Goal: Information Seeking & Learning: Check status

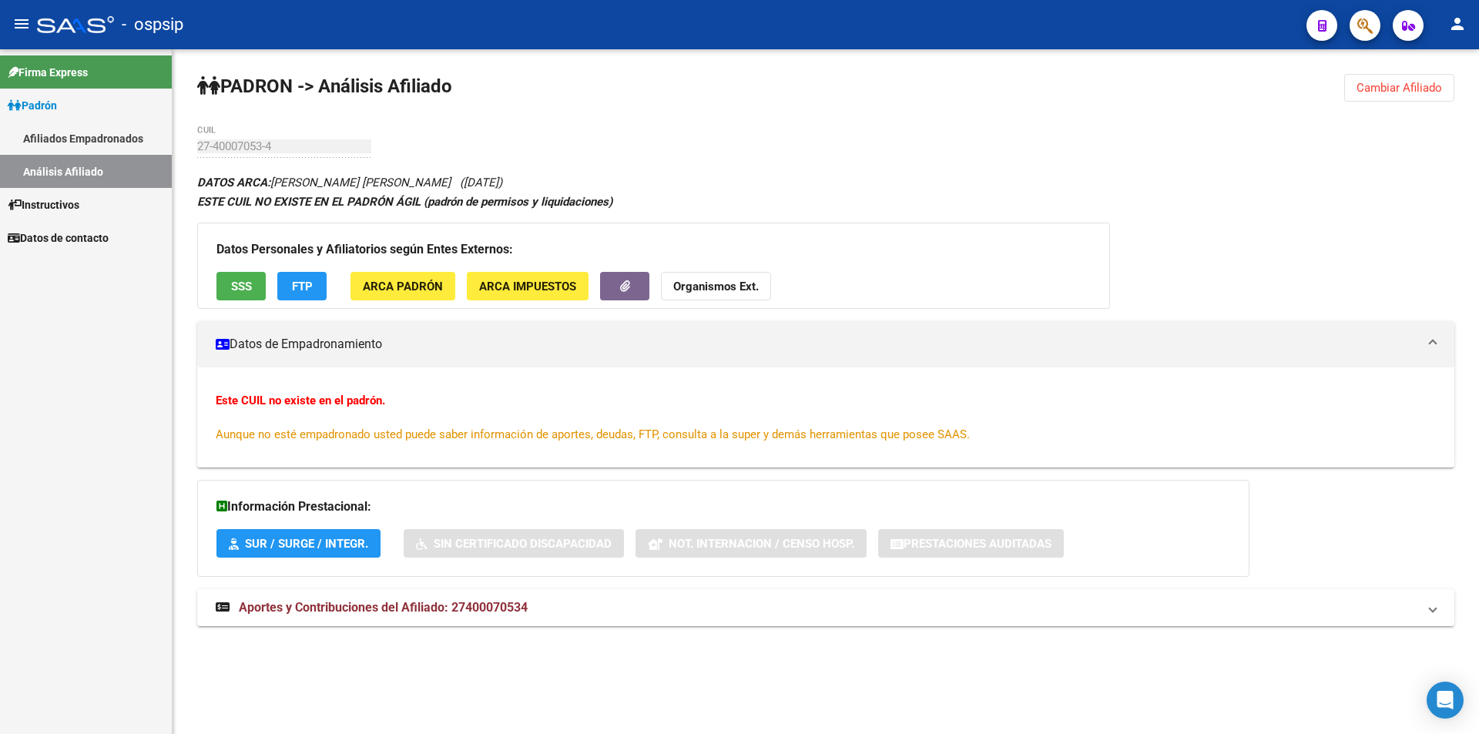
click at [132, 138] on link "Afiliados Empadronados" at bounding box center [86, 138] width 172 height 33
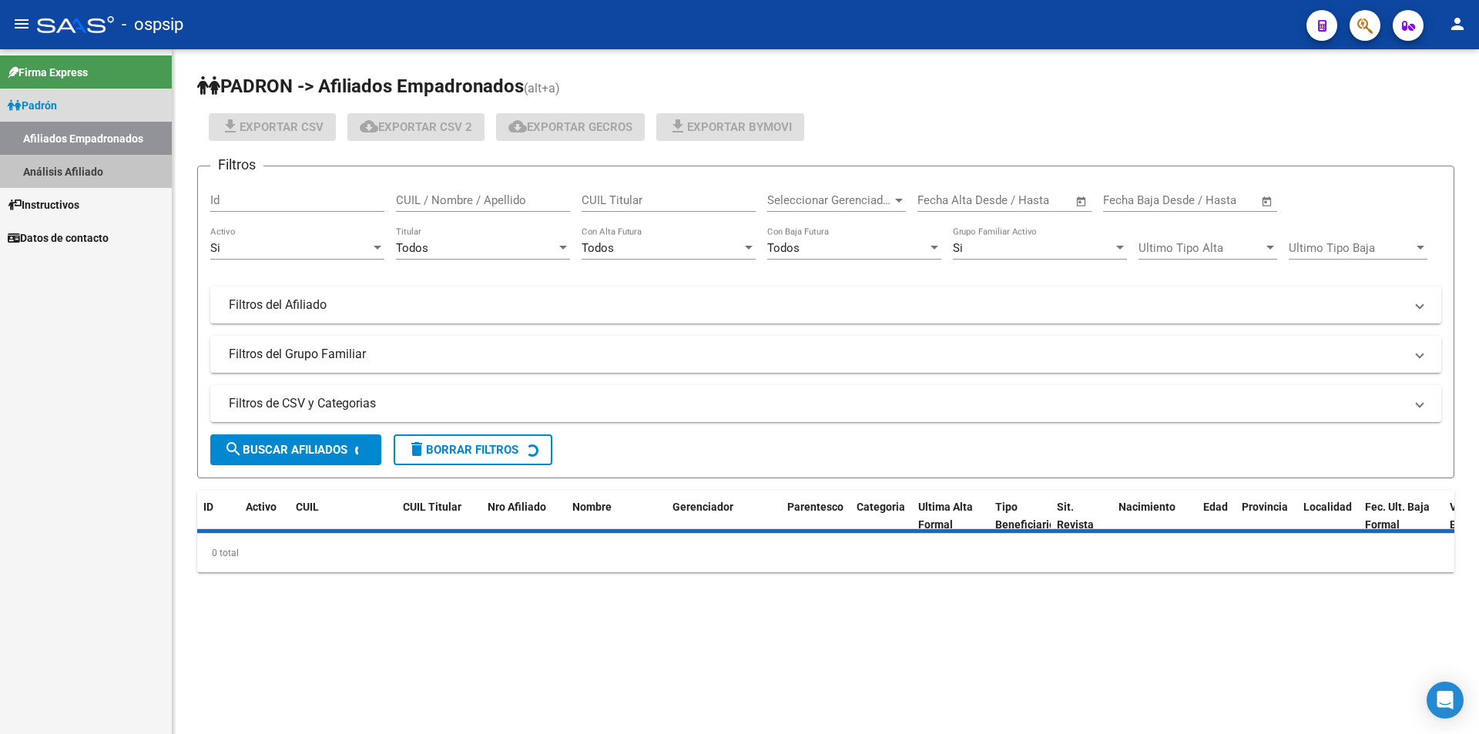
click at [113, 156] on link "Análisis Afiliado" at bounding box center [86, 171] width 172 height 33
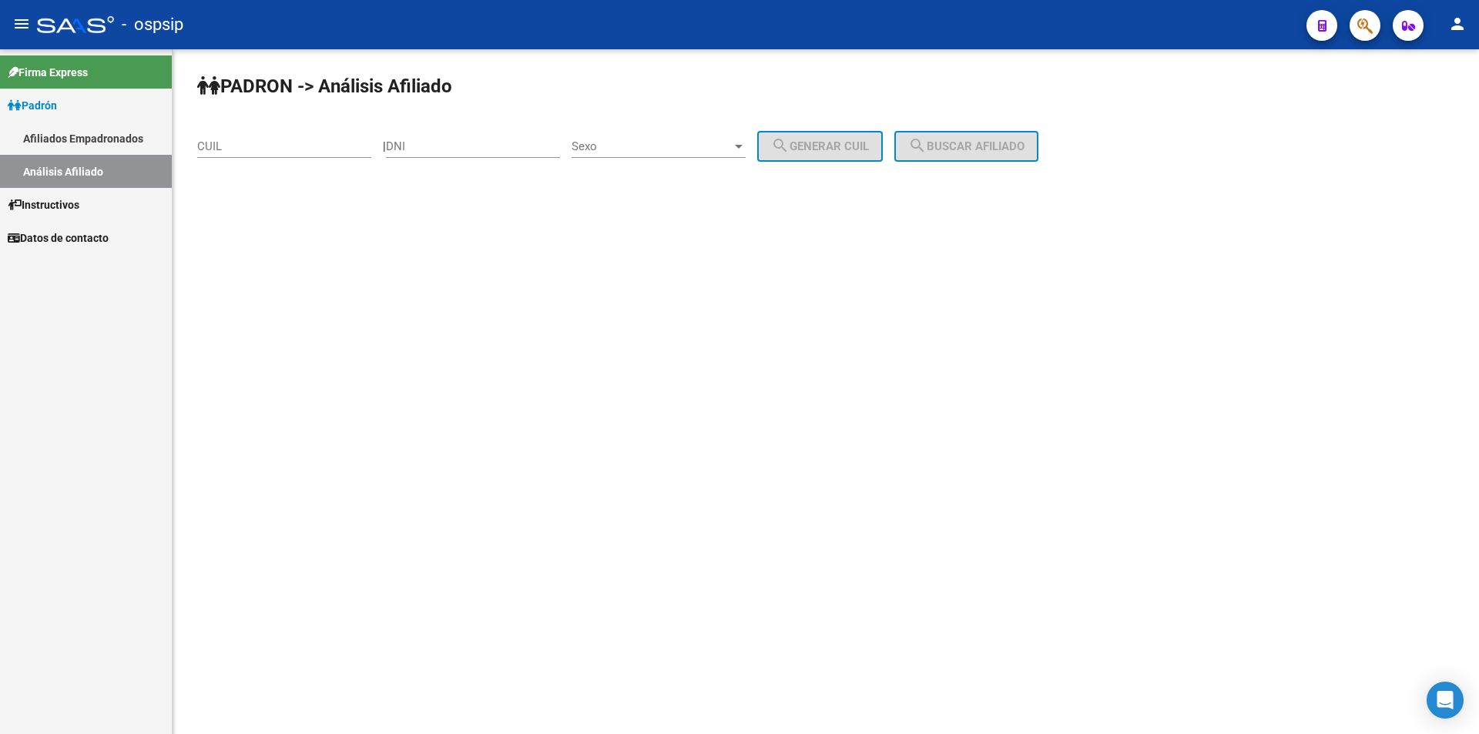
click at [417, 160] on div "DNI" at bounding box center [473, 149] width 174 height 48
click at [420, 158] on div "DNI" at bounding box center [473, 149] width 174 height 48
click at [417, 152] on input "DNI" at bounding box center [473, 146] width 174 height 14
paste input "36464218"
type input "36464218"
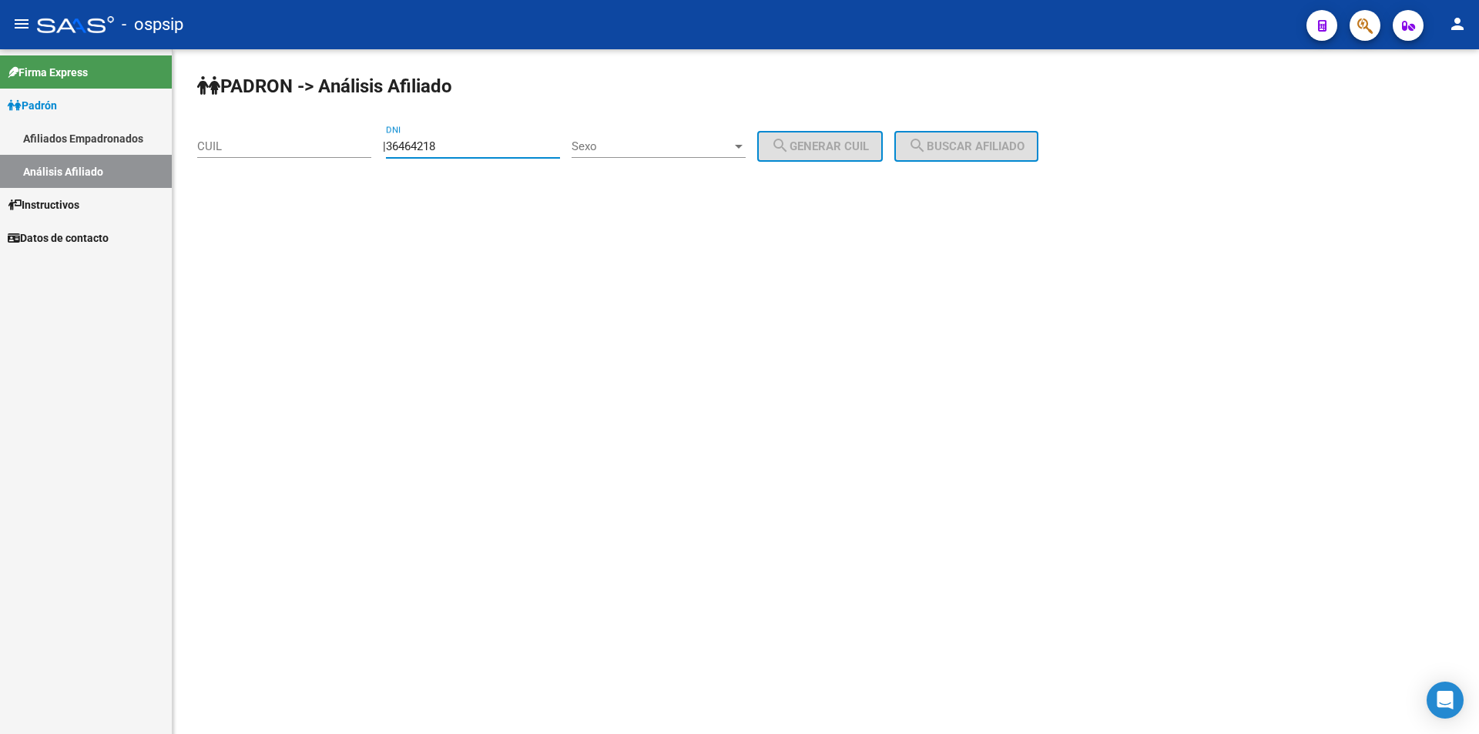
click at [732, 149] on span "Sexo" at bounding box center [651, 146] width 160 height 14
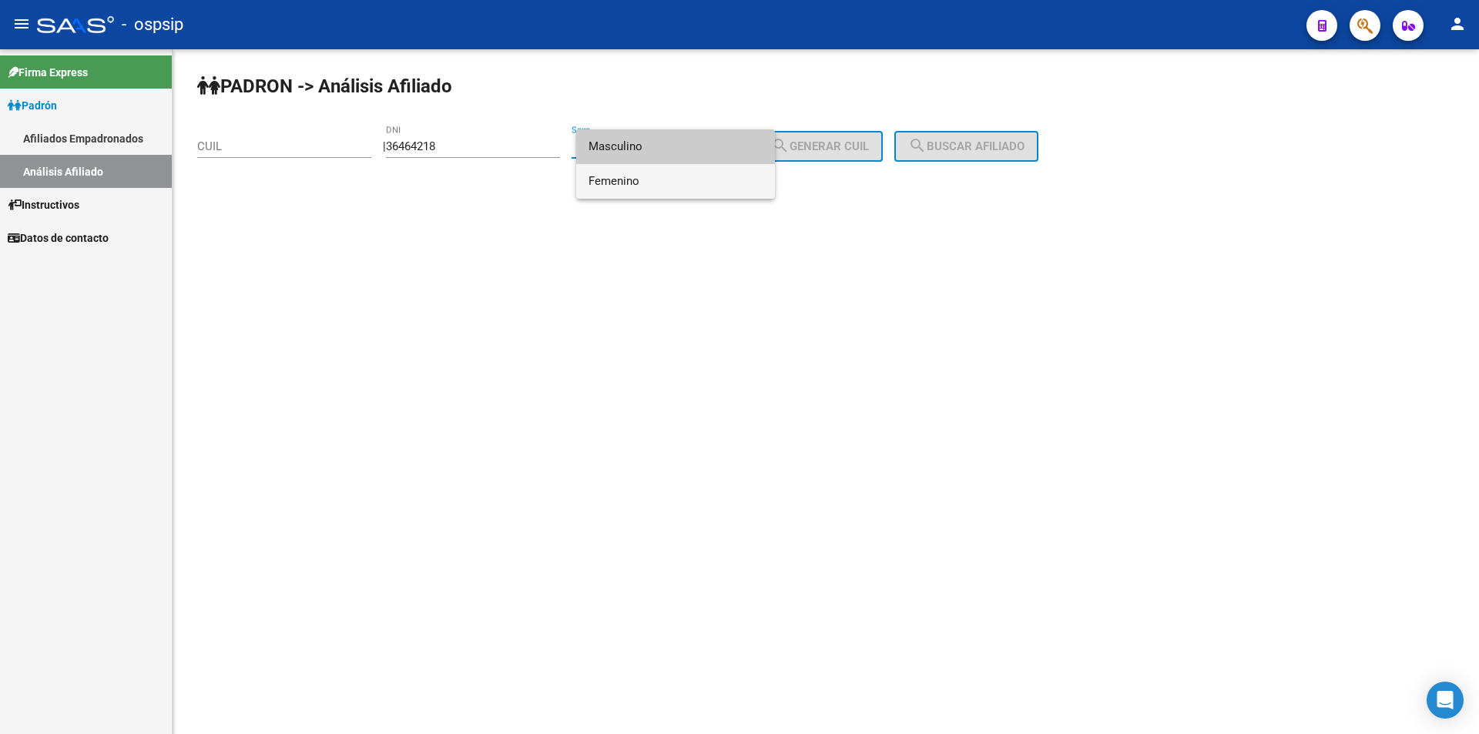
click at [729, 173] on span "Femenino" at bounding box center [675, 181] width 174 height 35
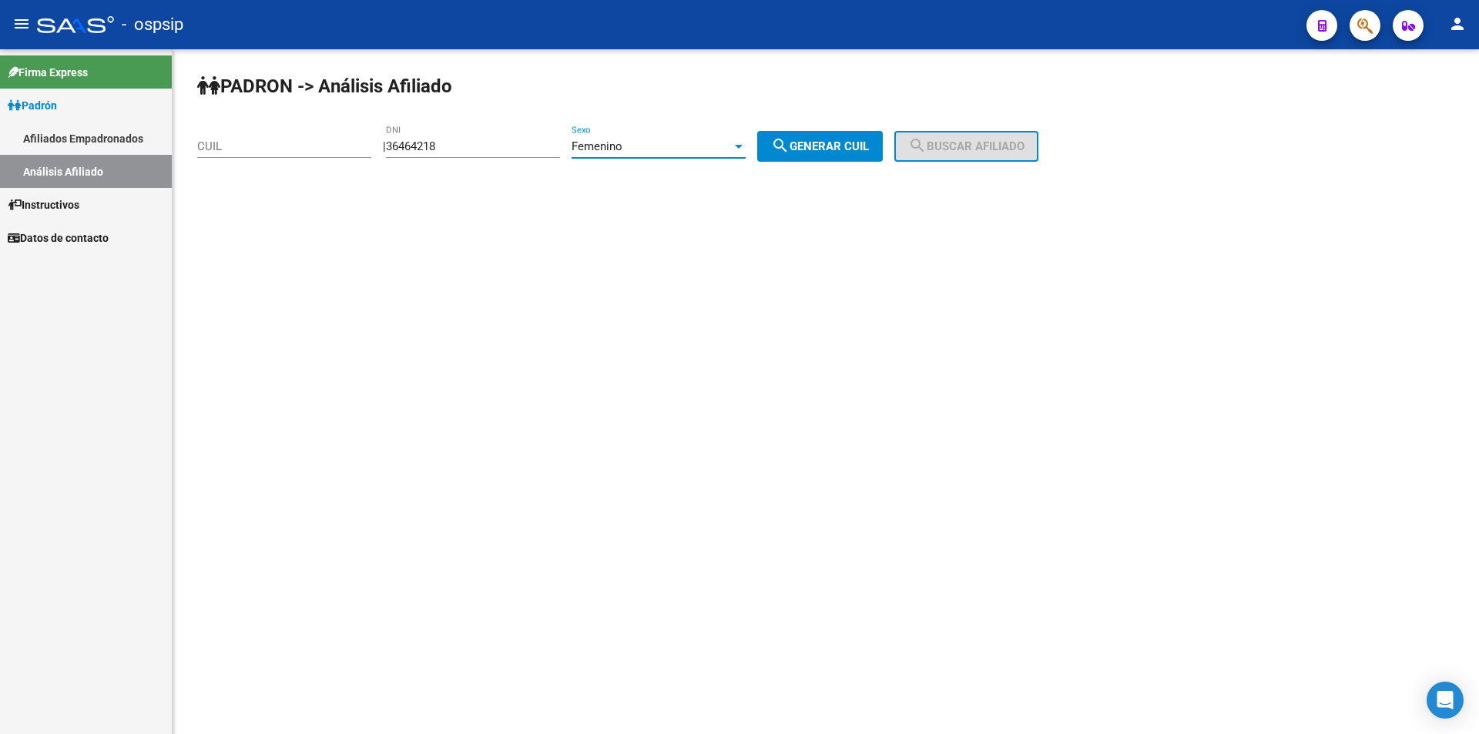
click at [856, 140] on span "search Generar CUIL" at bounding box center [820, 146] width 98 height 14
type input "27-36464218-6"
click at [957, 159] on button "search Buscar afiliado" at bounding box center [966, 146] width 144 height 31
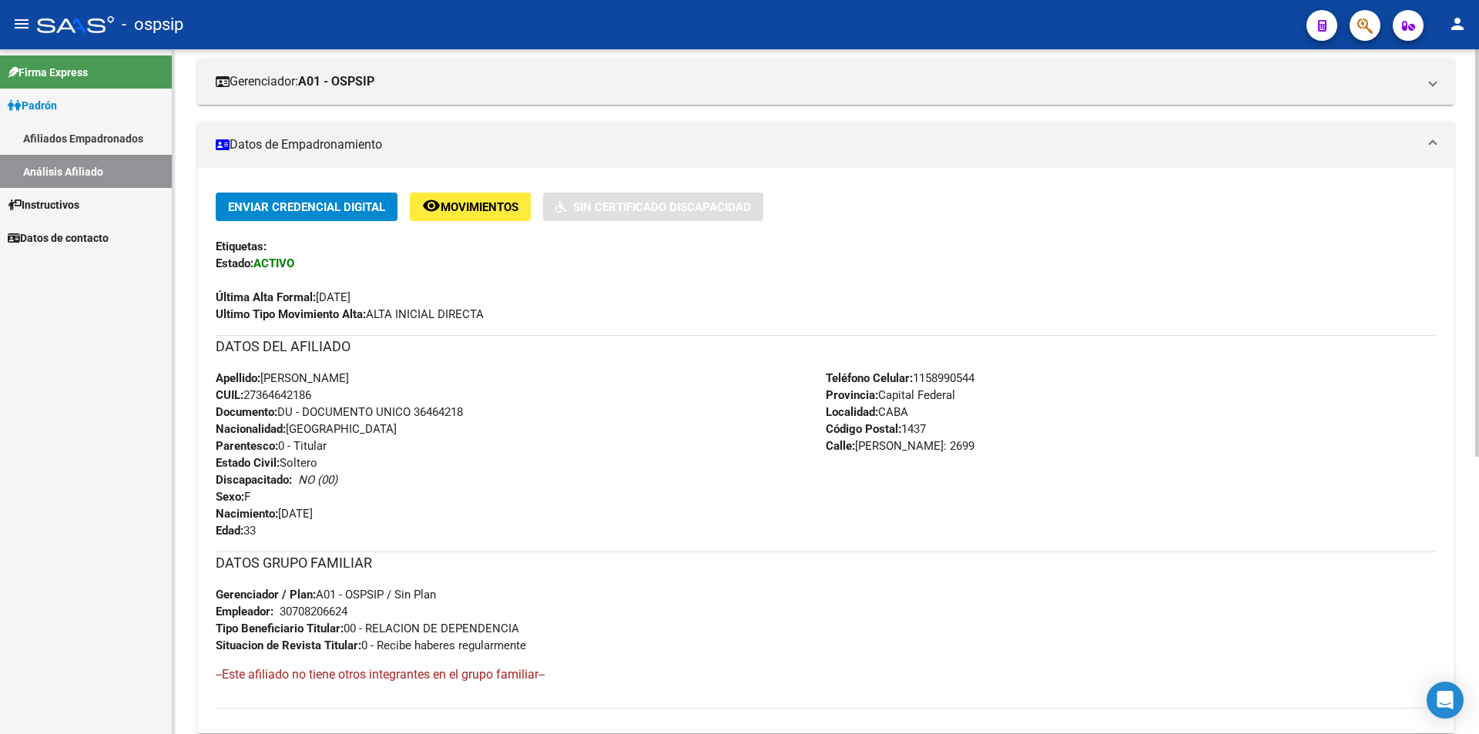
scroll to position [231, 0]
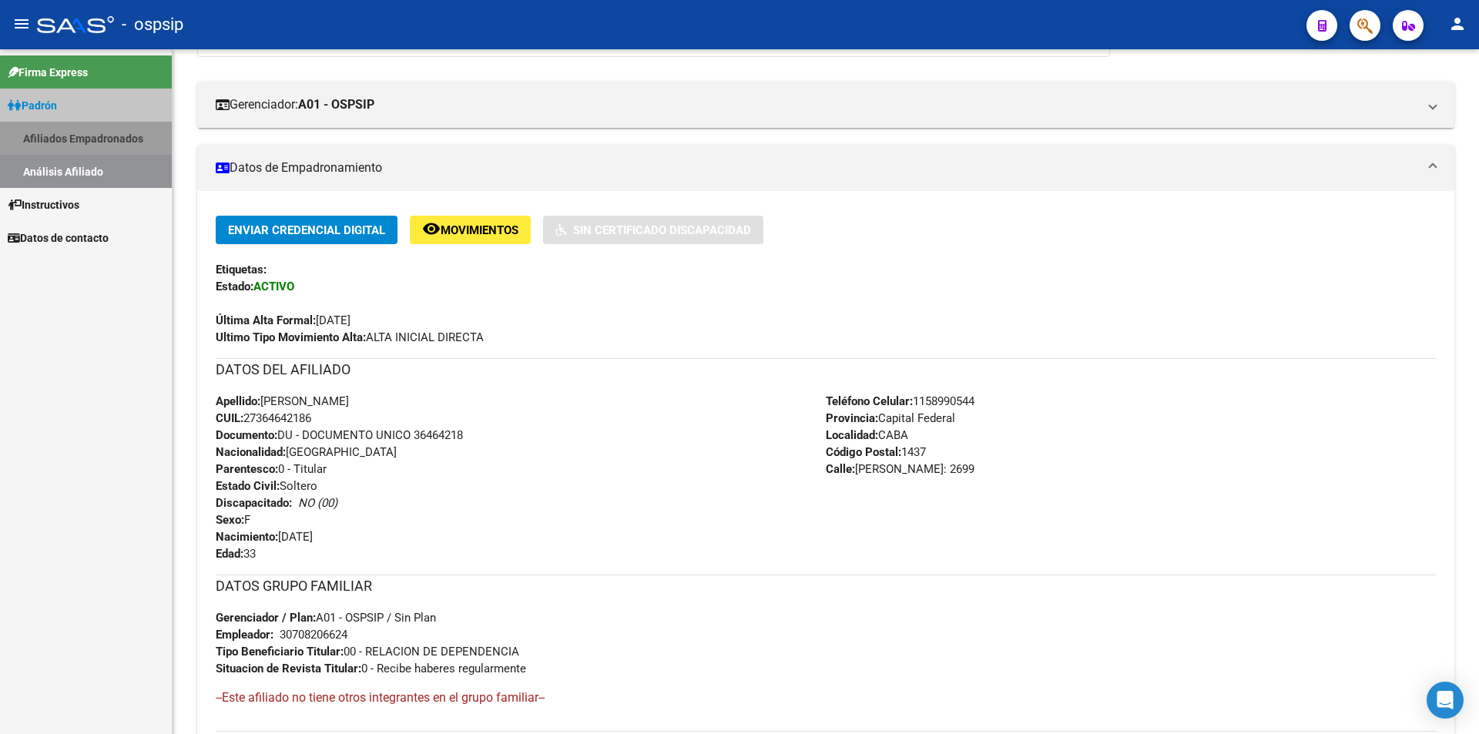
click at [130, 152] on link "Afiliados Empadronados" at bounding box center [86, 138] width 172 height 33
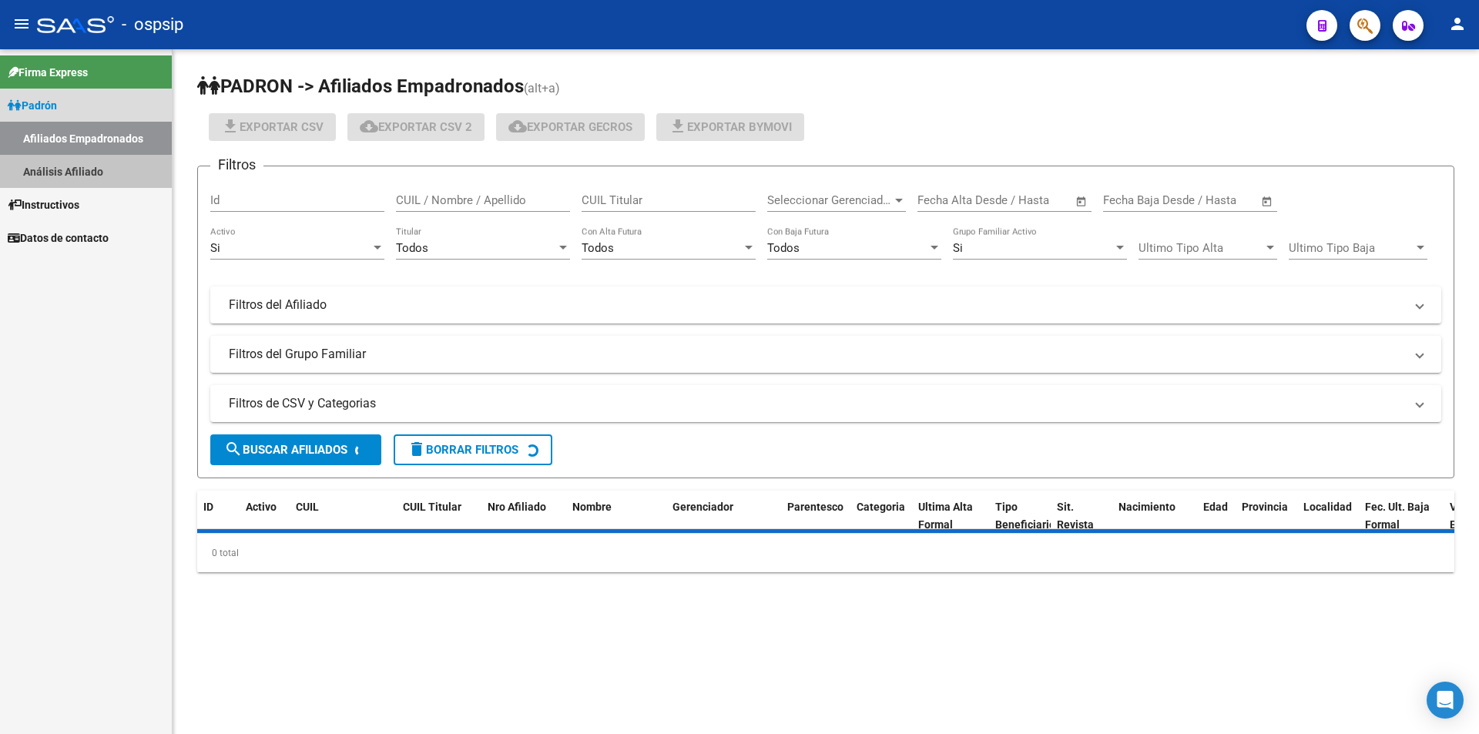
click at [128, 158] on link "Análisis Afiliado" at bounding box center [86, 171] width 172 height 33
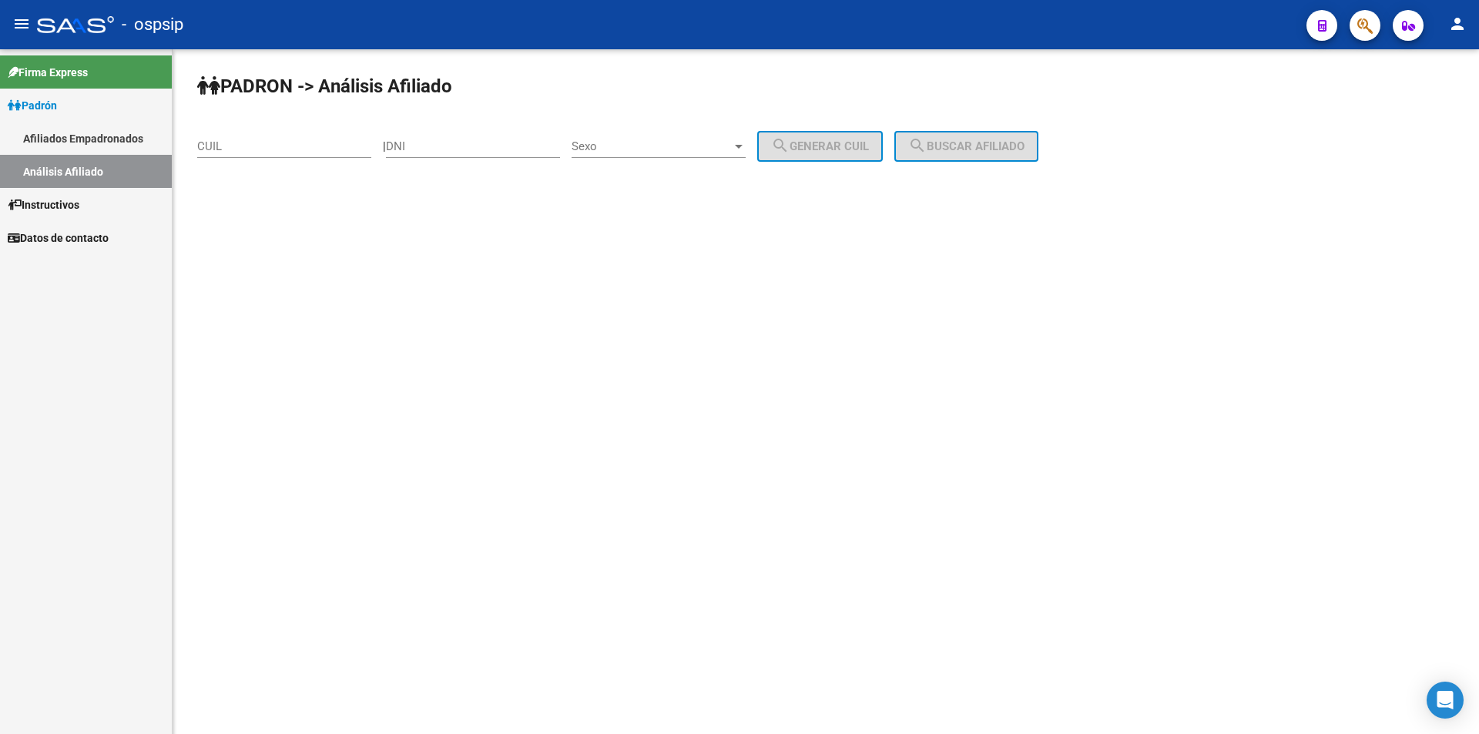
click at [307, 146] on input "CUIL" at bounding box center [284, 146] width 174 height 14
click at [432, 146] on input "DNI" at bounding box center [473, 146] width 174 height 14
paste input "24134146"
type input "24134146"
click at [636, 155] on div "Sexo Sexo" at bounding box center [658, 141] width 174 height 33
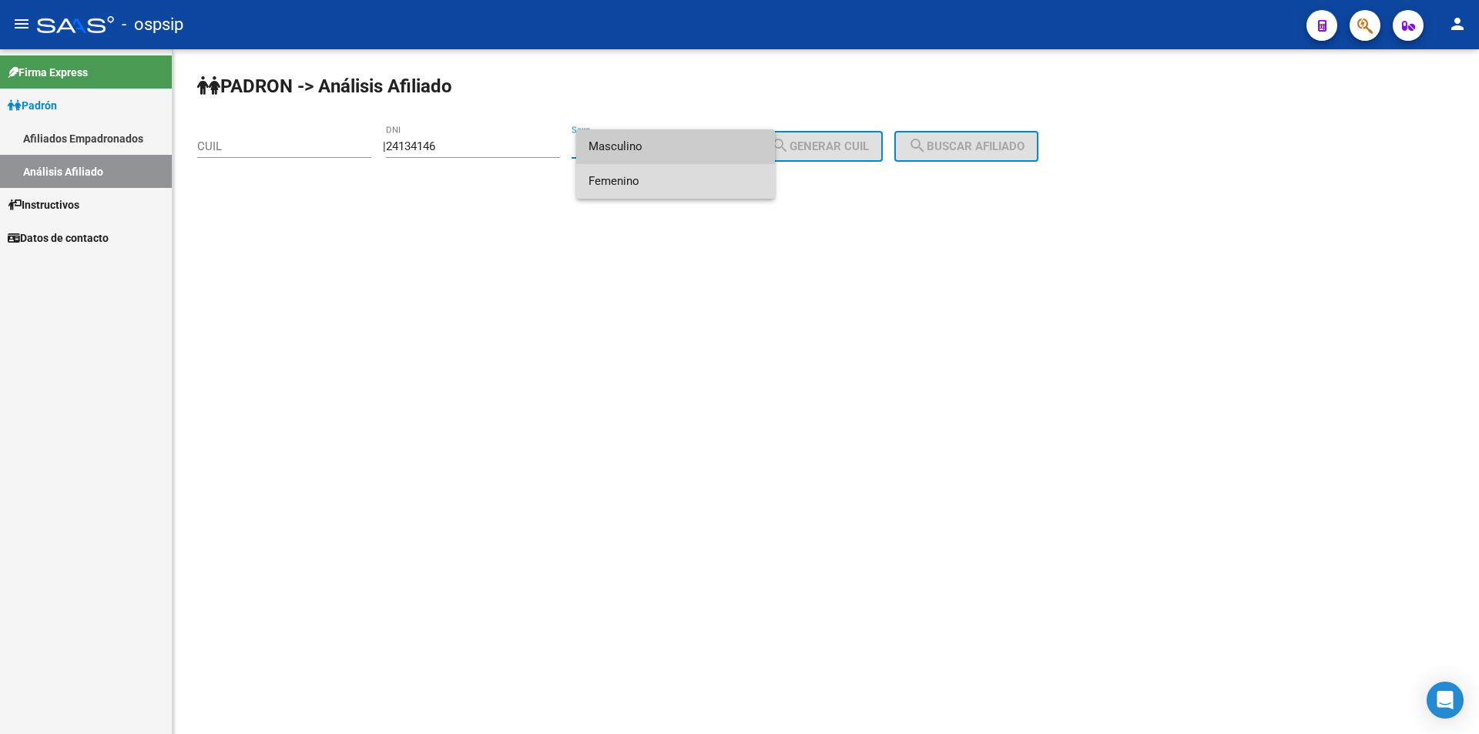
click at [645, 179] on span "Femenino" at bounding box center [675, 181] width 174 height 35
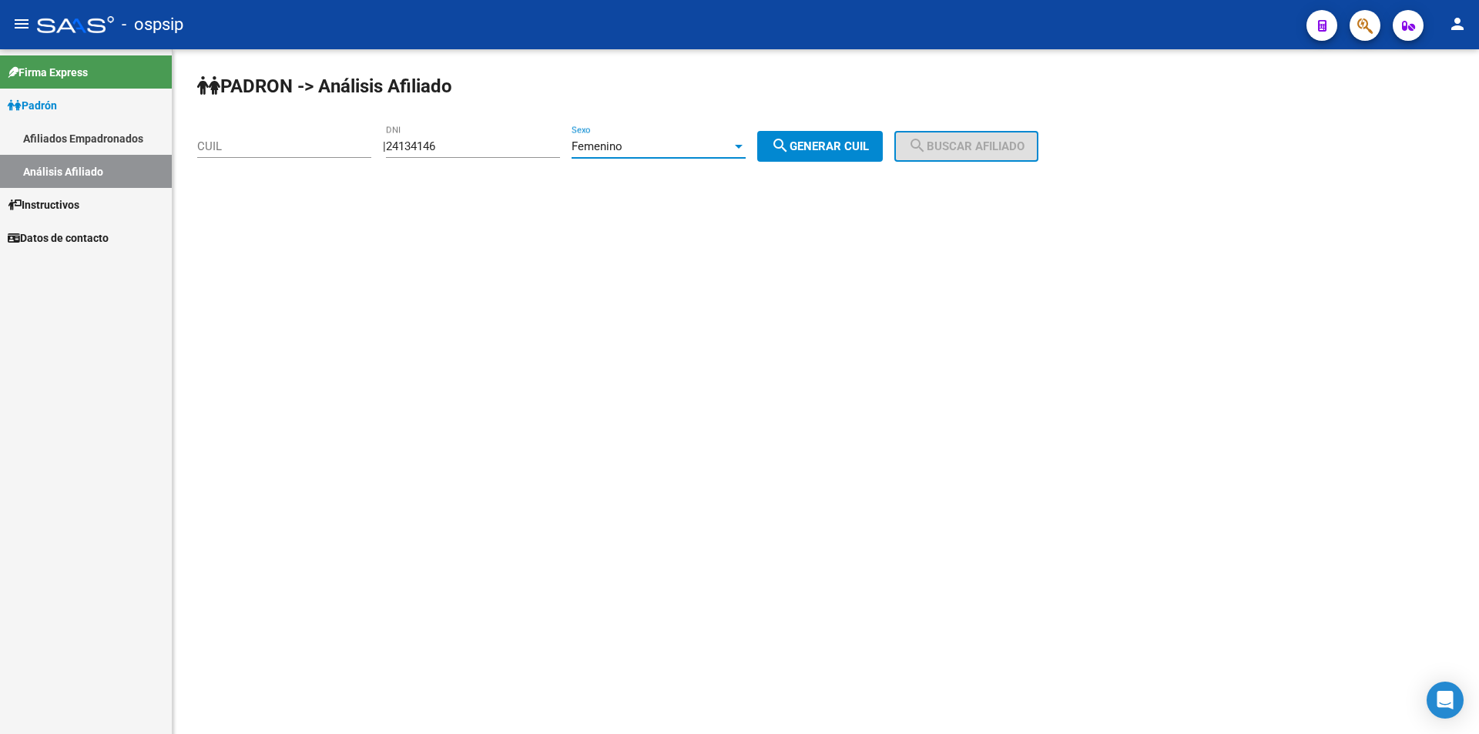
click at [790, 156] on button "search Generar CUIL" at bounding box center [820, 146] width 126 height 31
type input "27-24134146-7"
click at [1028, 134] on button "search Buscar afiliado" at bounding box center [966, 146] width 144 height 31
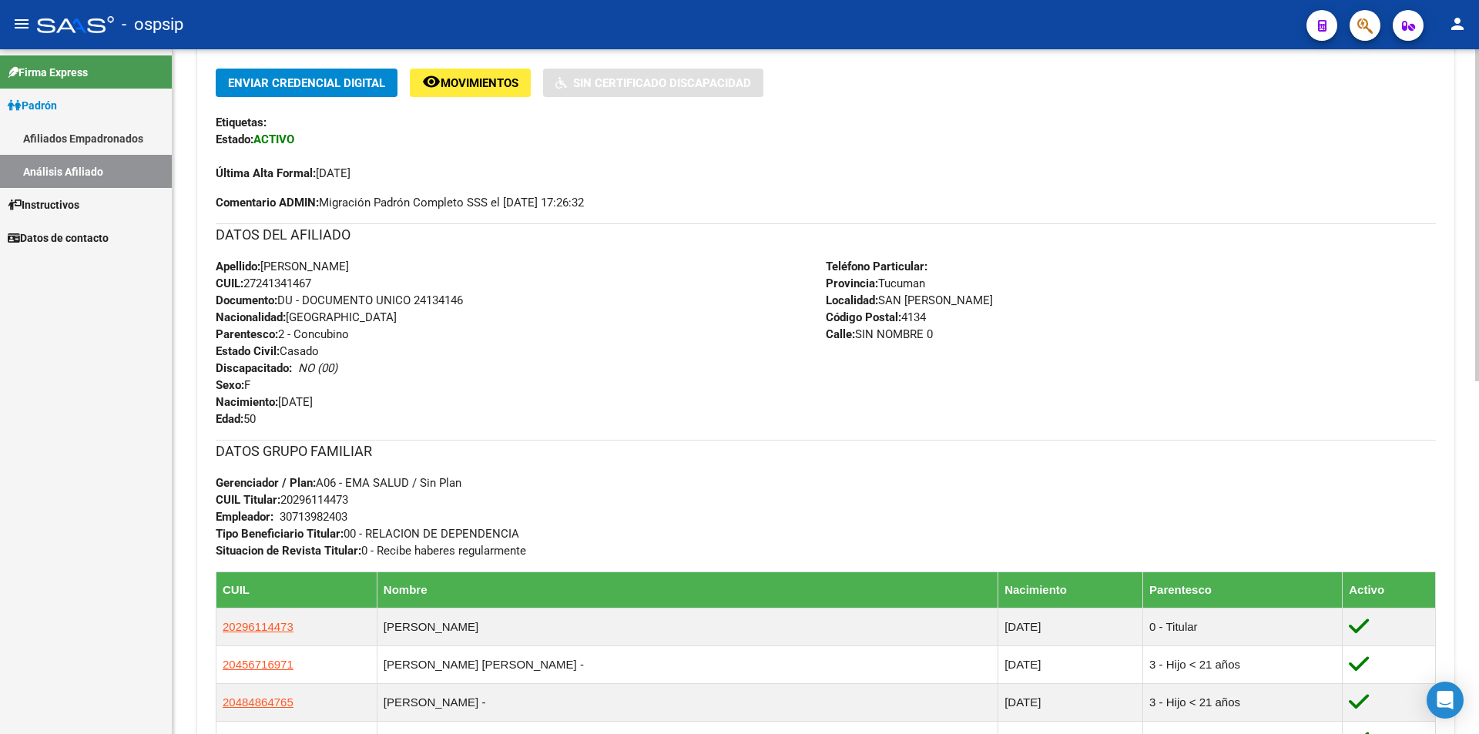
scroll to position [343, 0]
